Goal: Task Accomplishment & Management: Manage account settings

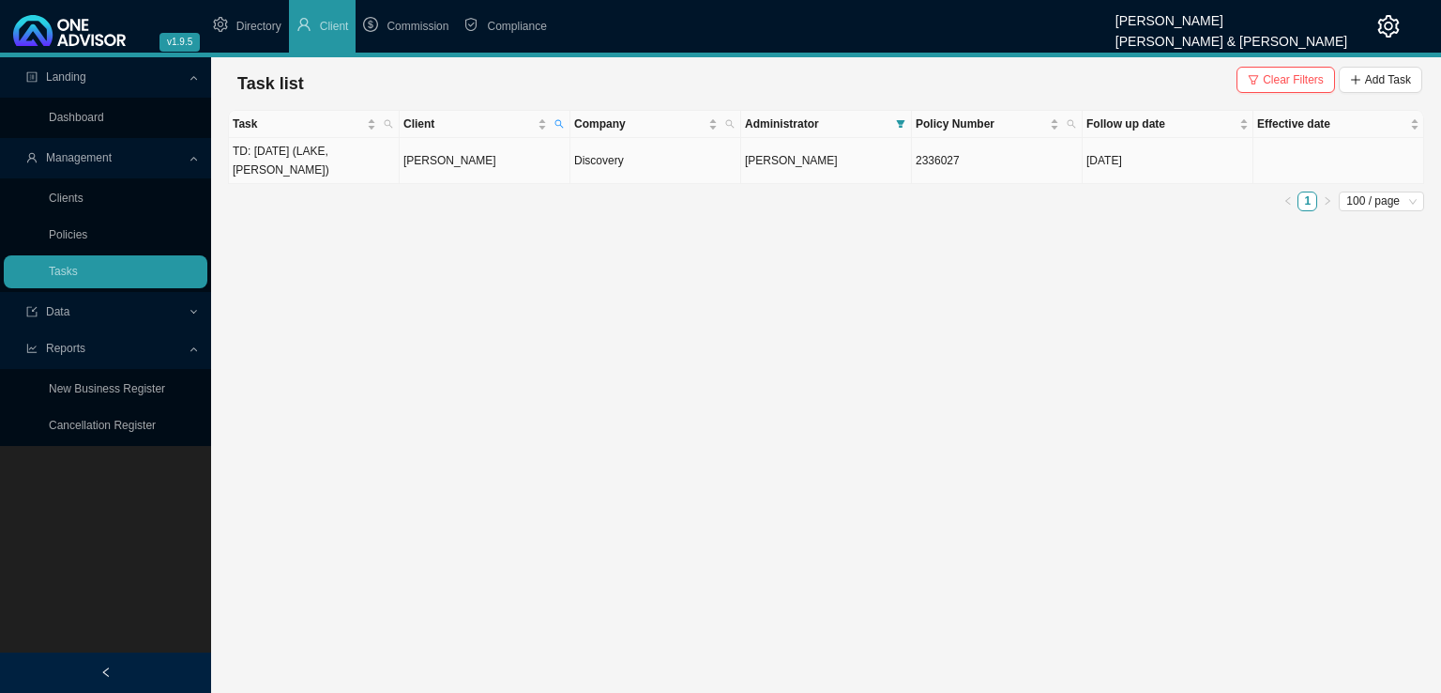
click at [802, 157] on span "[PERSON_NAME]" at bounding box center [791, 160] width 93 height 13
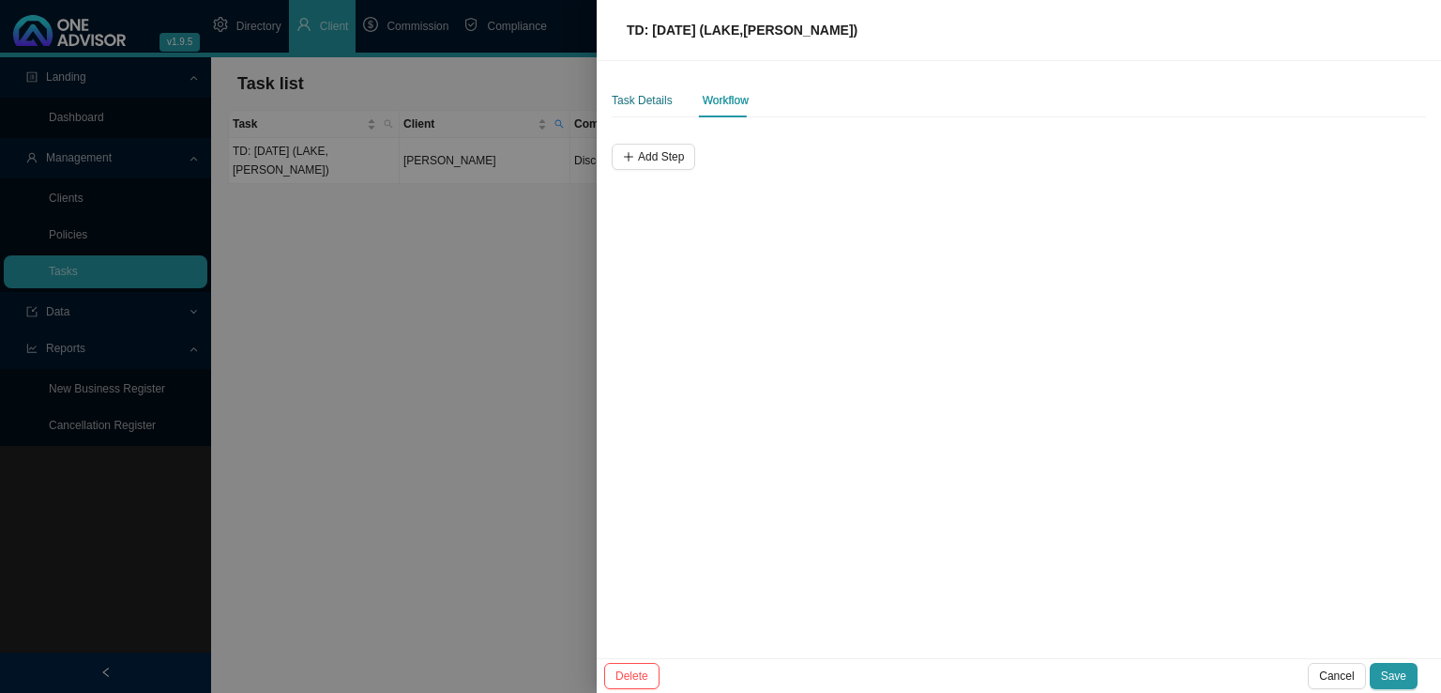
click at [657, 101] on div "Task Details" at bounding box center [642, 100] width 61 height 19
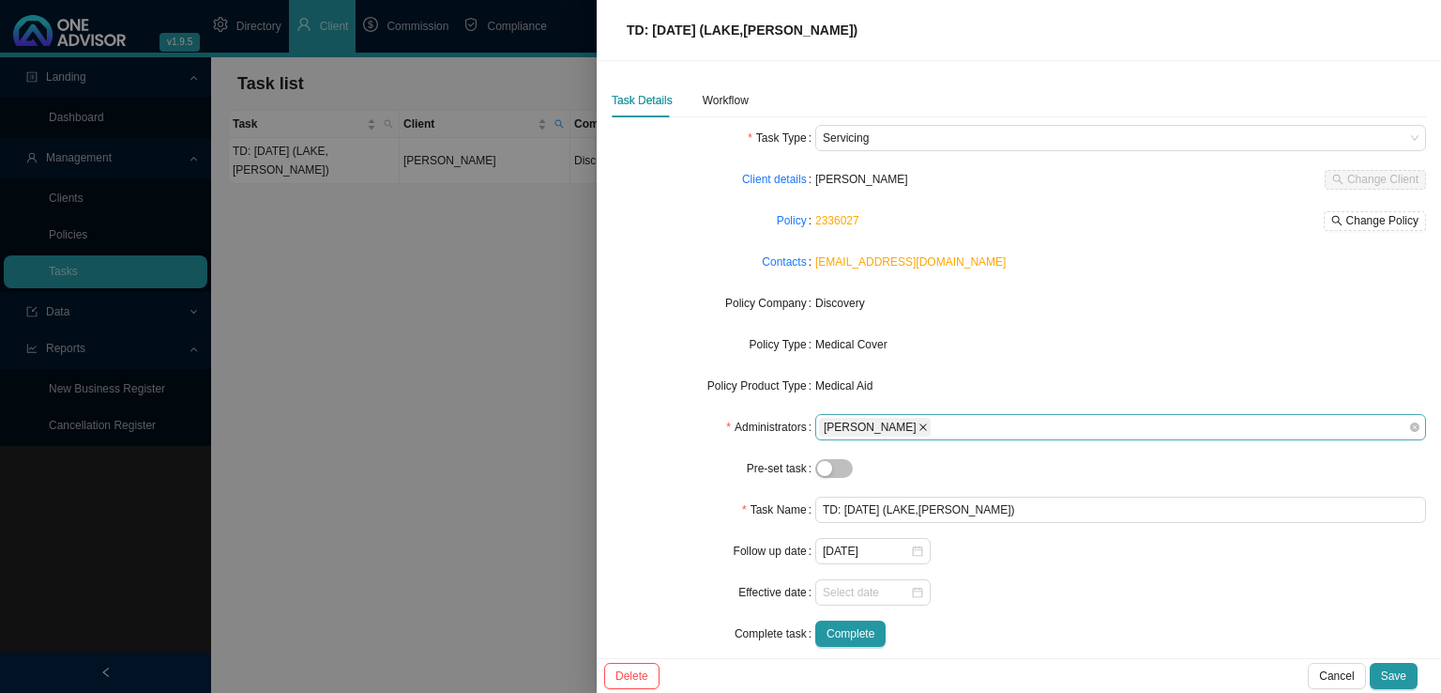
click at [920, 425] on icon "close" at bounding box center [924, 427] width 8 height 8
click at [861, 431] on div at bounding box center [1112, 427] width 586 height 14
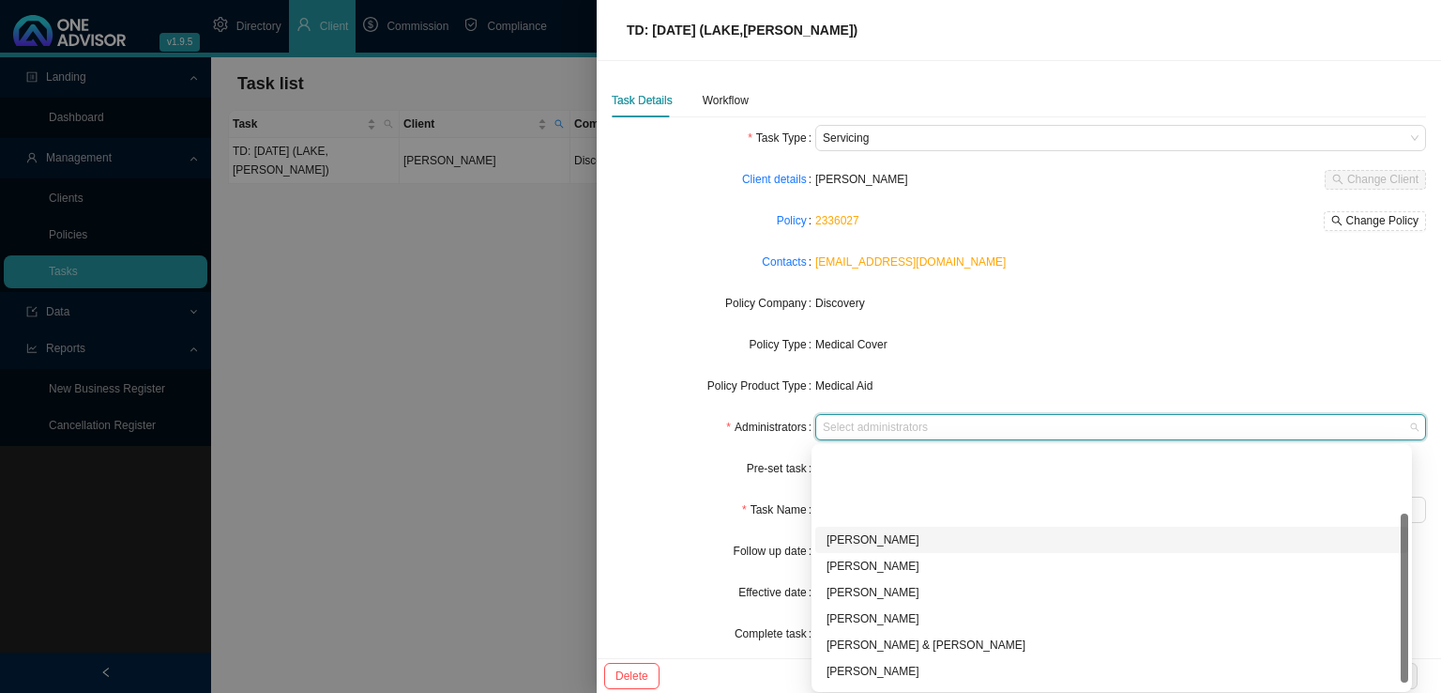
scroll to position [94, 0]
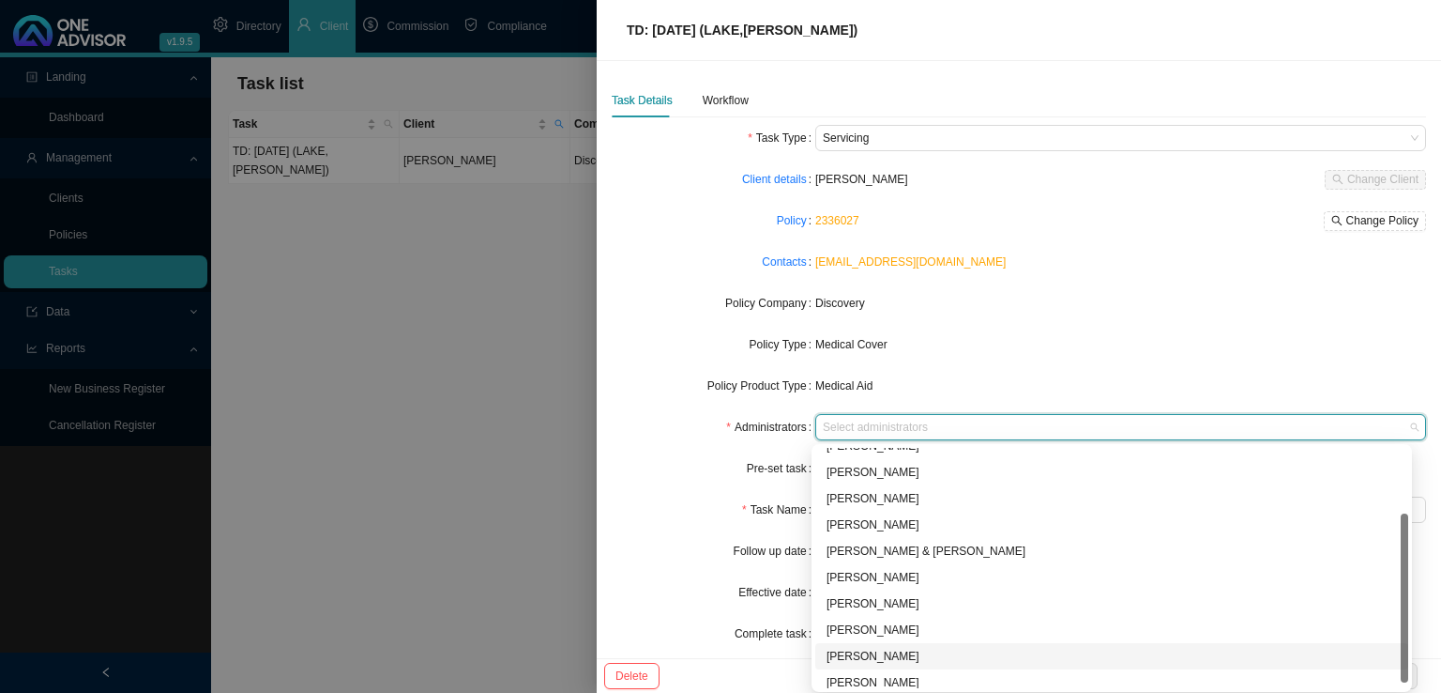
click at [883, 652] on div "[PERSON_NAME]" at bounding box center [1112, 656] width 571 height 19
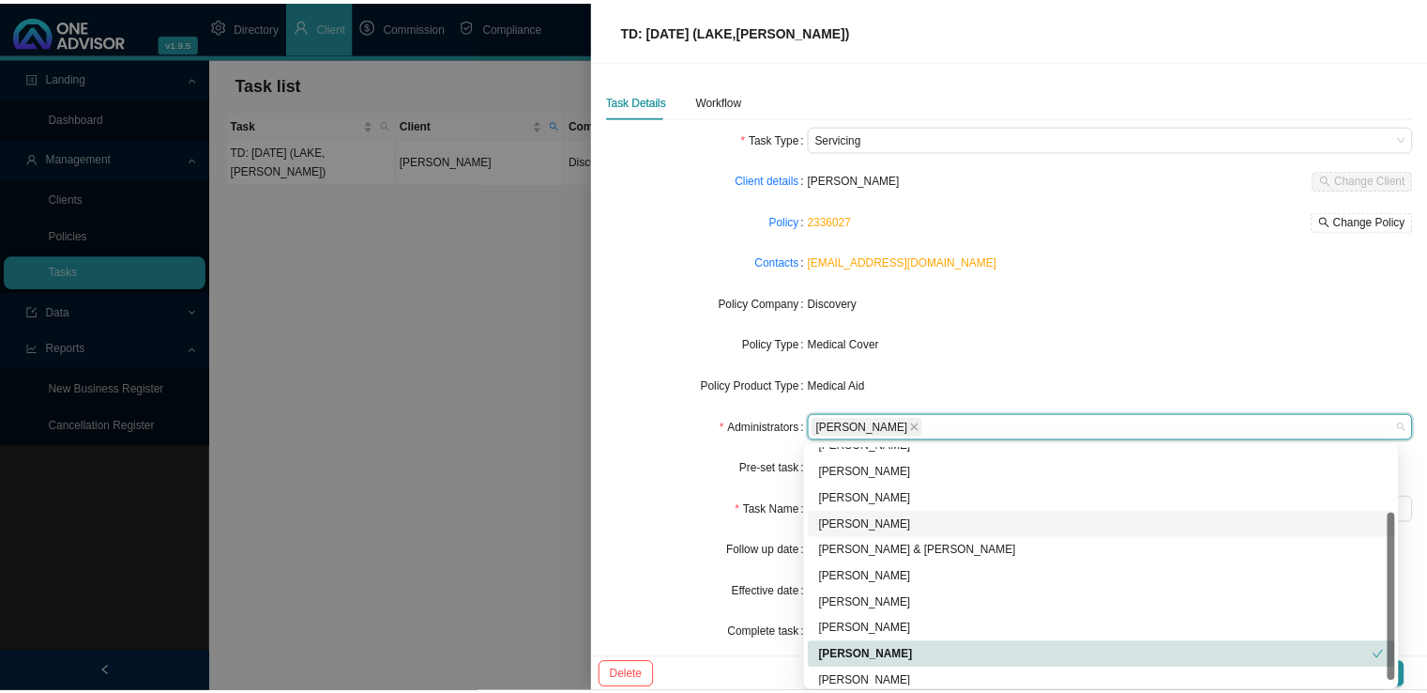
scroll to position [101, 0]
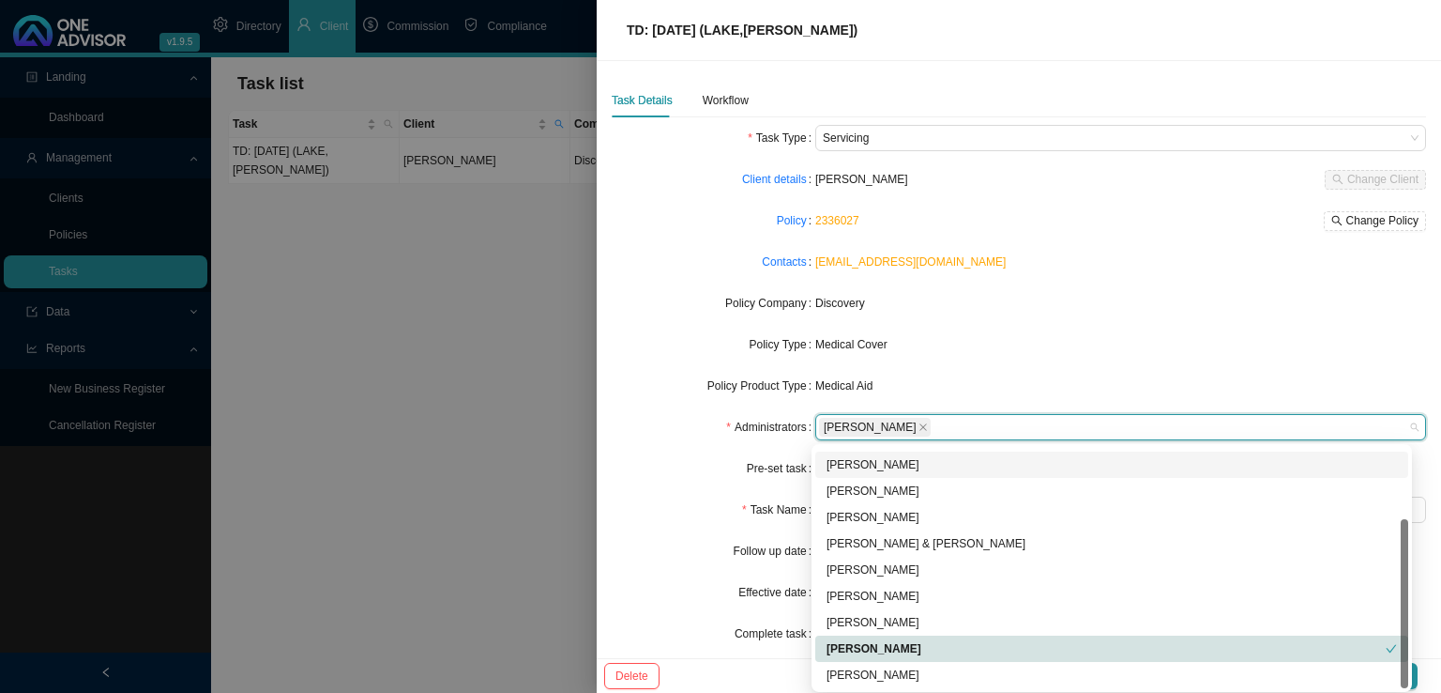
click at [1062, 329] on form "Task Type Servicing Client details [PERSON_NAME] Change Client Policy 2336027 C…" at bounding box center [1019, 386] width 815 height 522
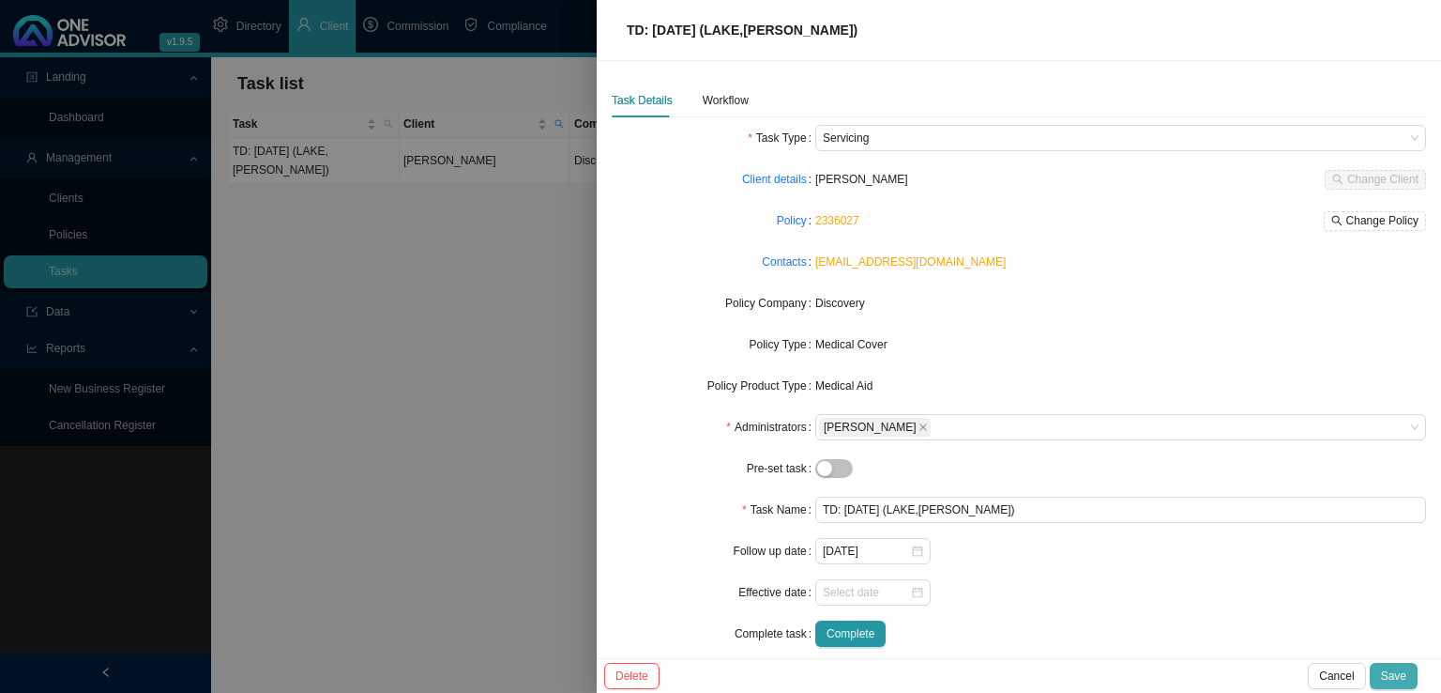
click at [1403, 675] on span "Save" at bounding box center [1393, 675] width 25 height 19
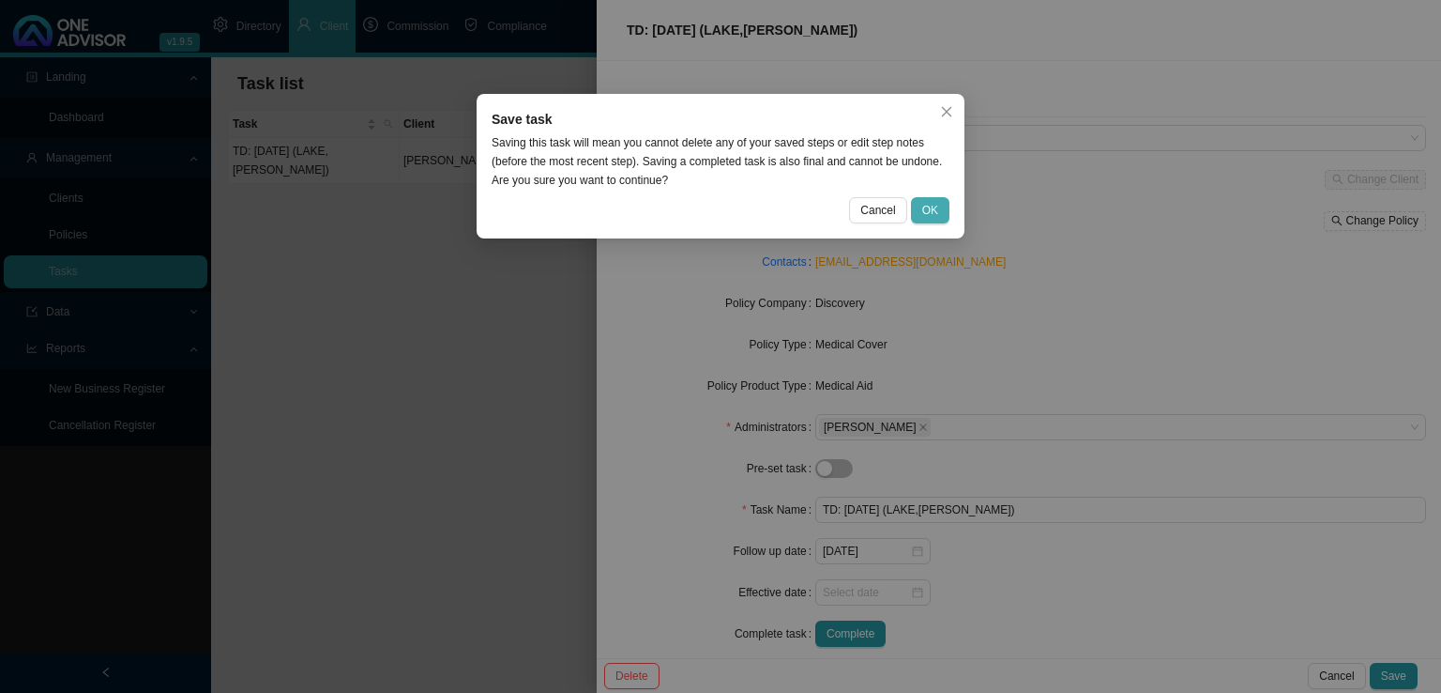
click at [931, 207] on span "OK" at bounding box center [930, 210] width 16 height 19
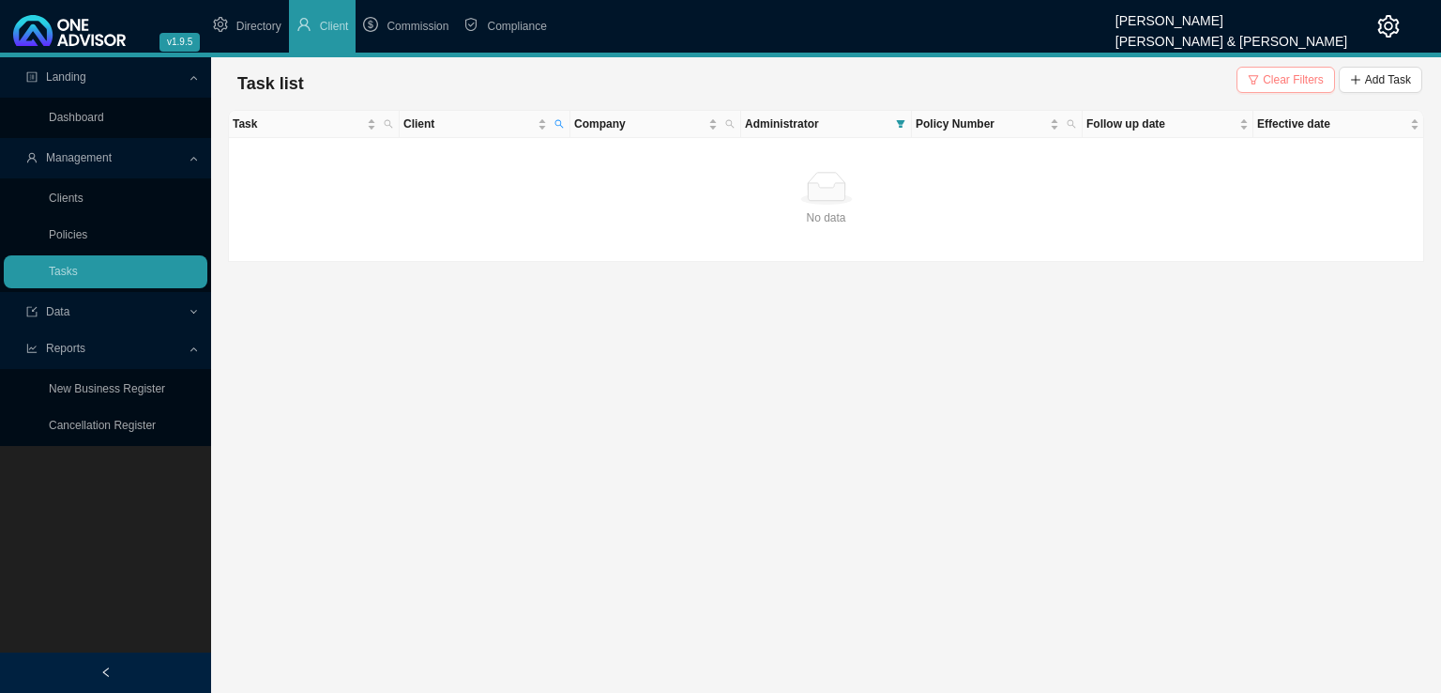
click at [1276, 84] on span "Clear Filters" at bounding box center [1293, 79] width 61 height 19
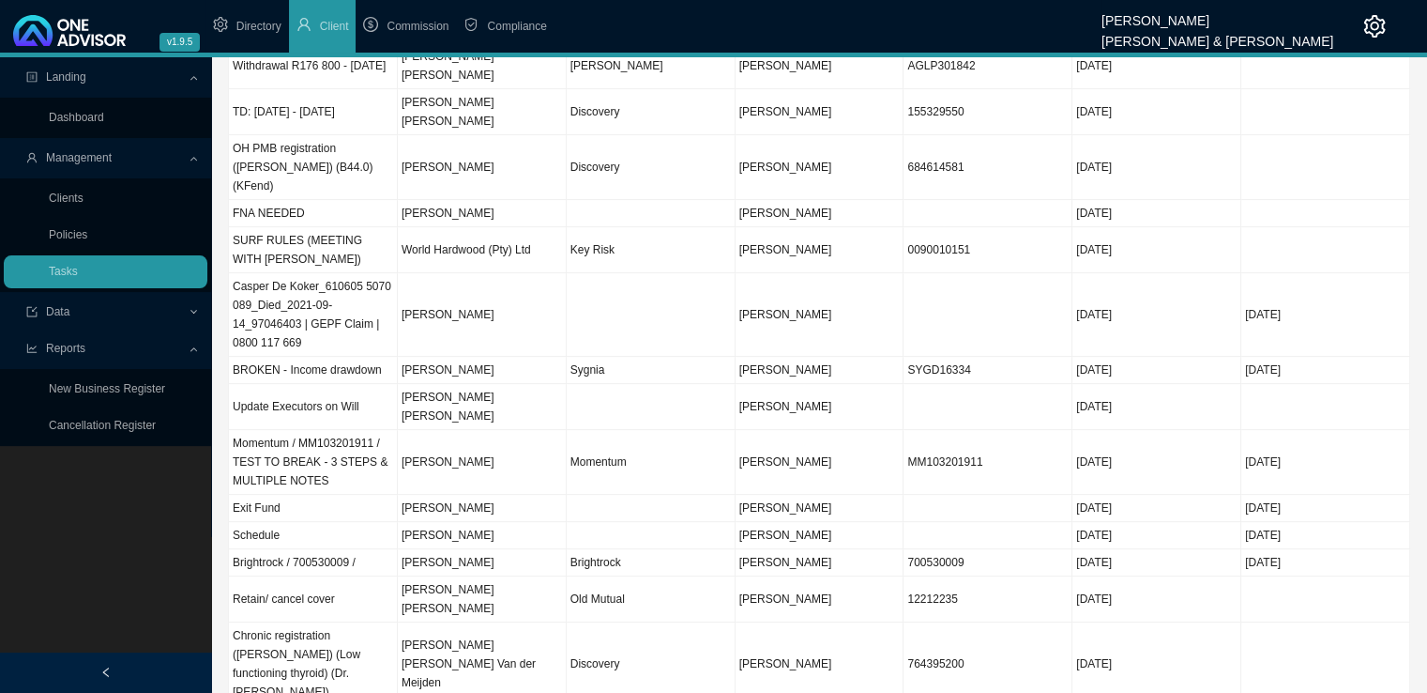
scroll to position [0, 0]
